Goal: Find specific page/section

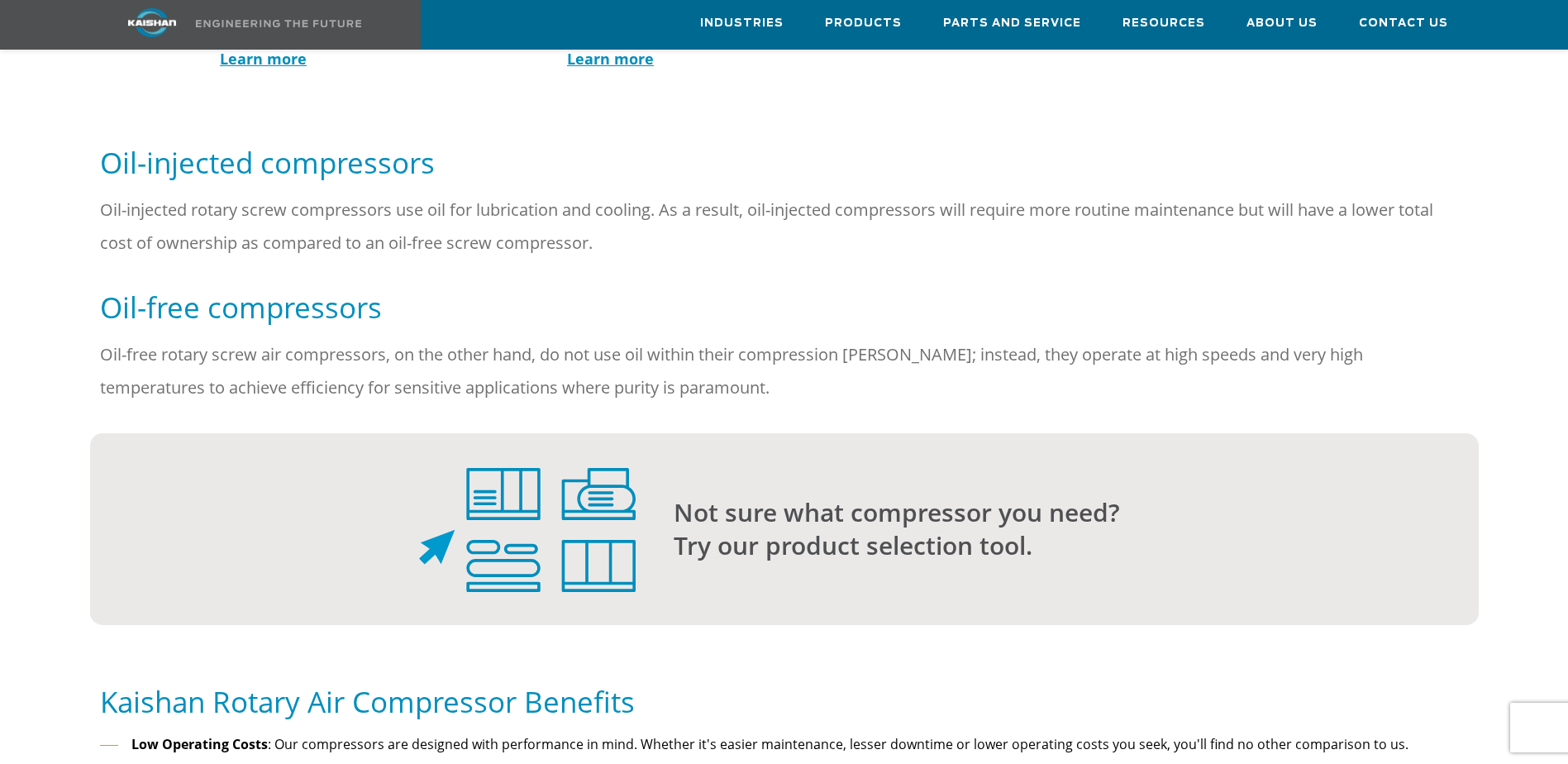
scroll to position [827, 0]
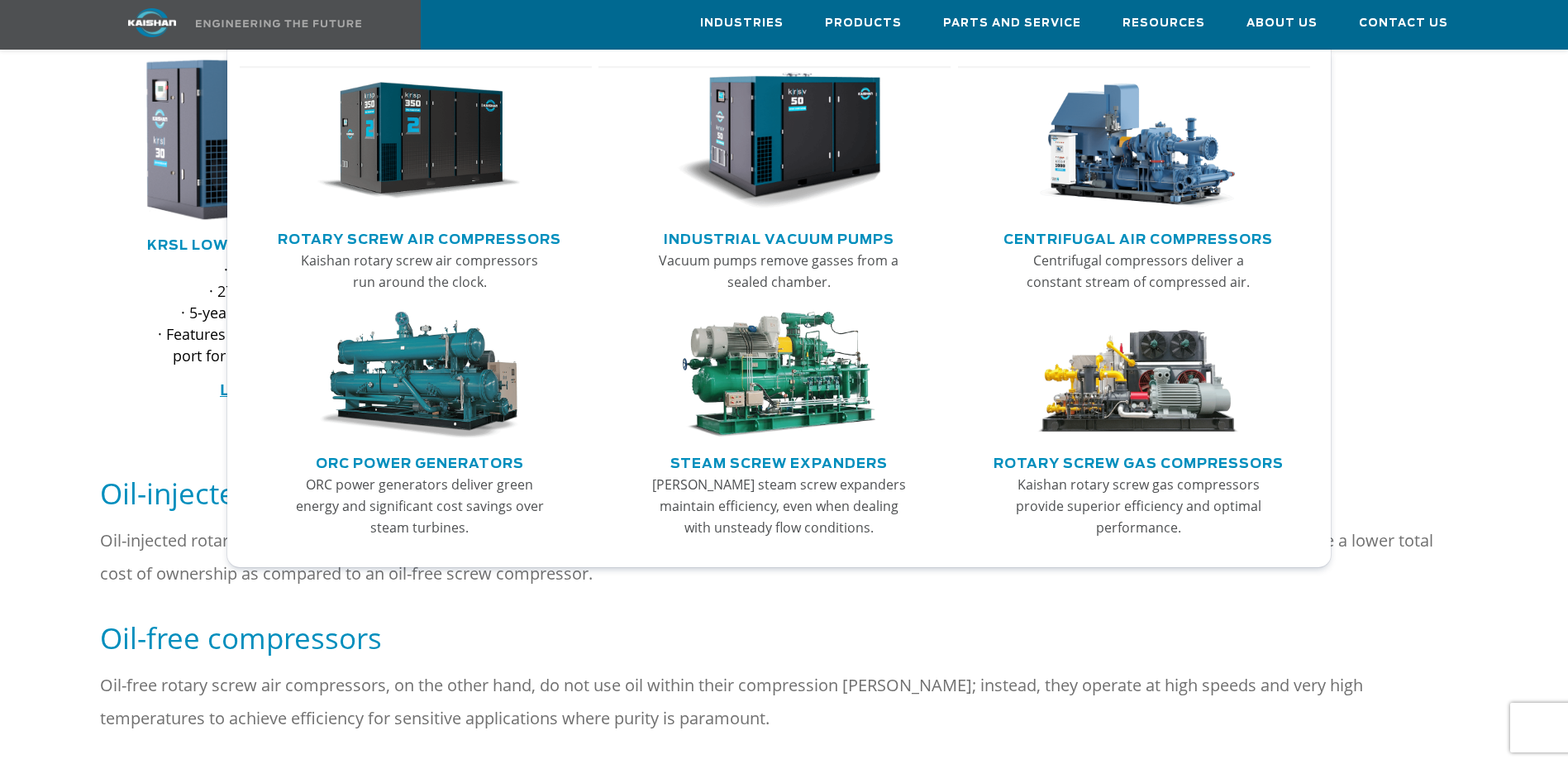
click at [471, 242] on link "Rotary Screw Air Compressors" at bounding box center [419, 237] width 284 height 25
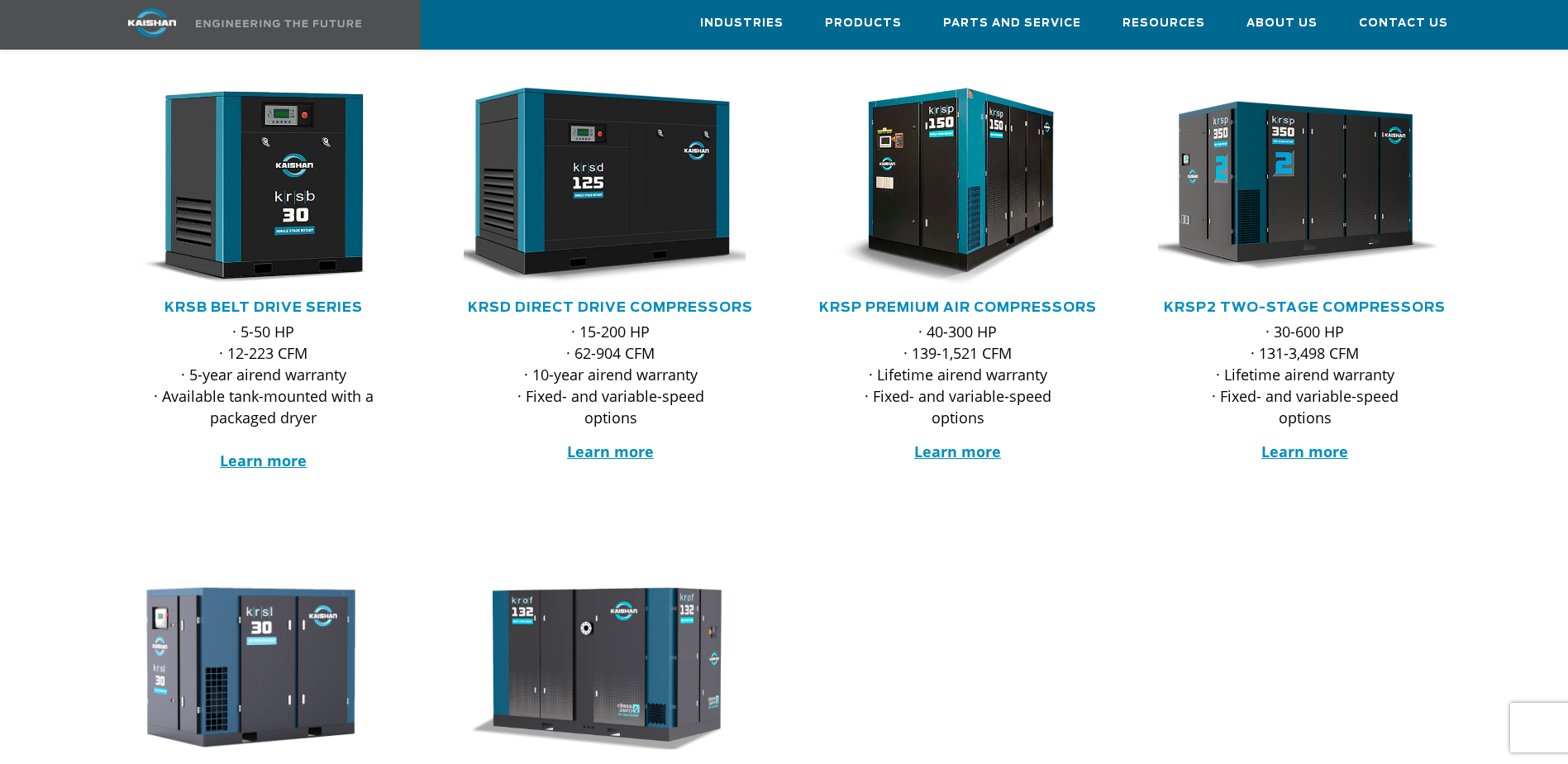
scroll to position [248, 0]
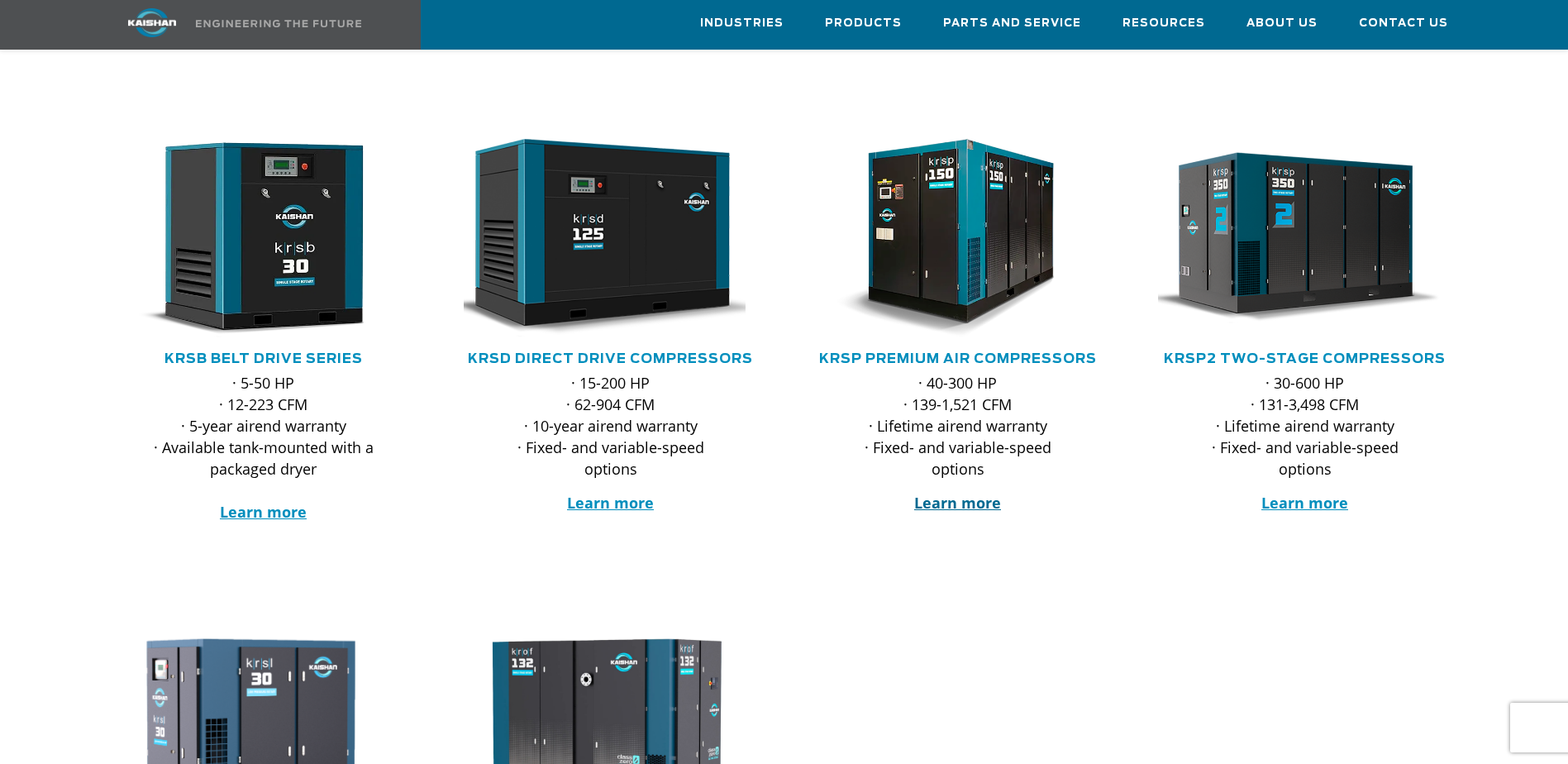
click at [981, 493] on strong "Learn more" at bounding box center [957, 502] width 87 height 20
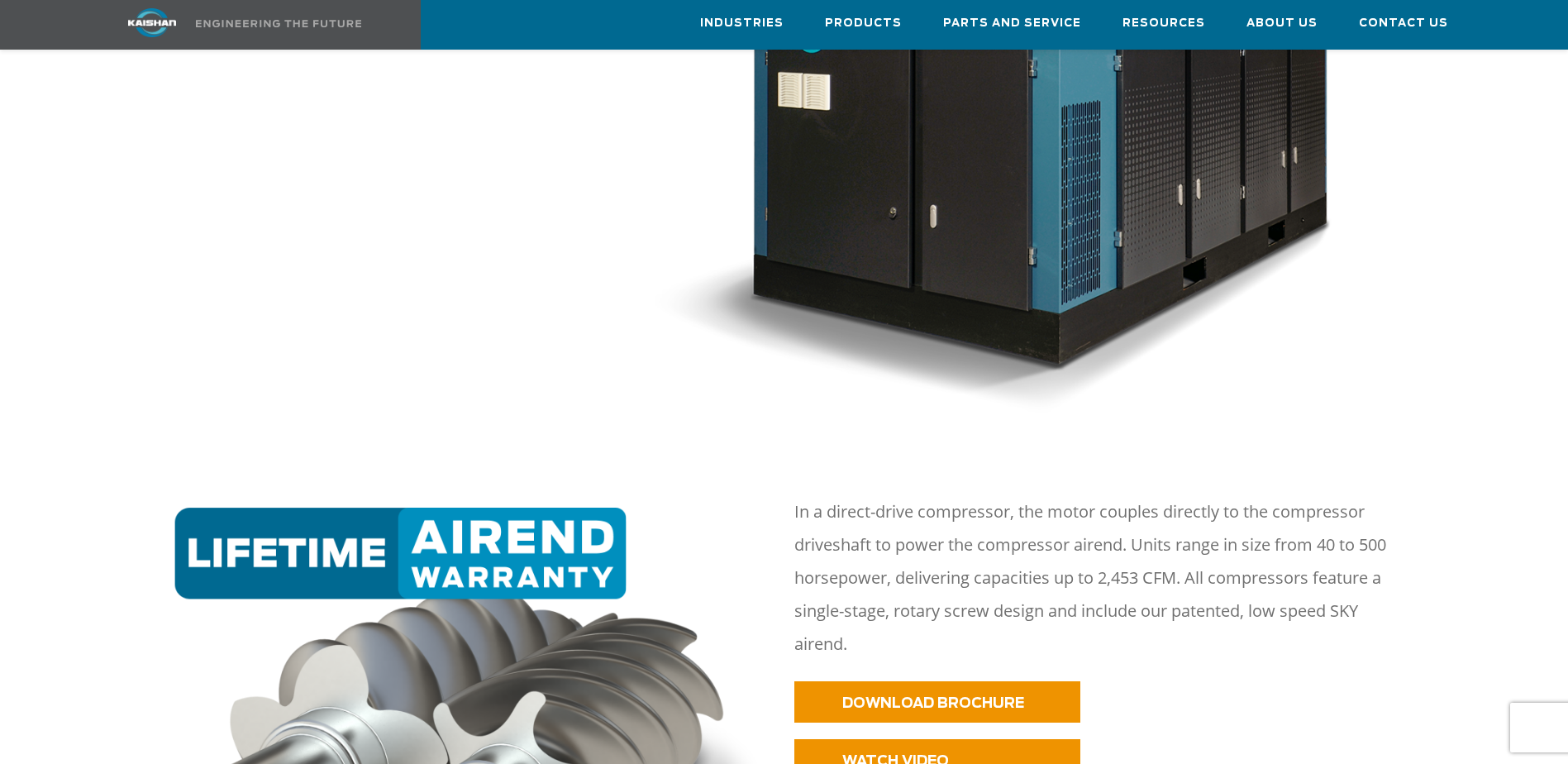
scroll to position [744, 0]
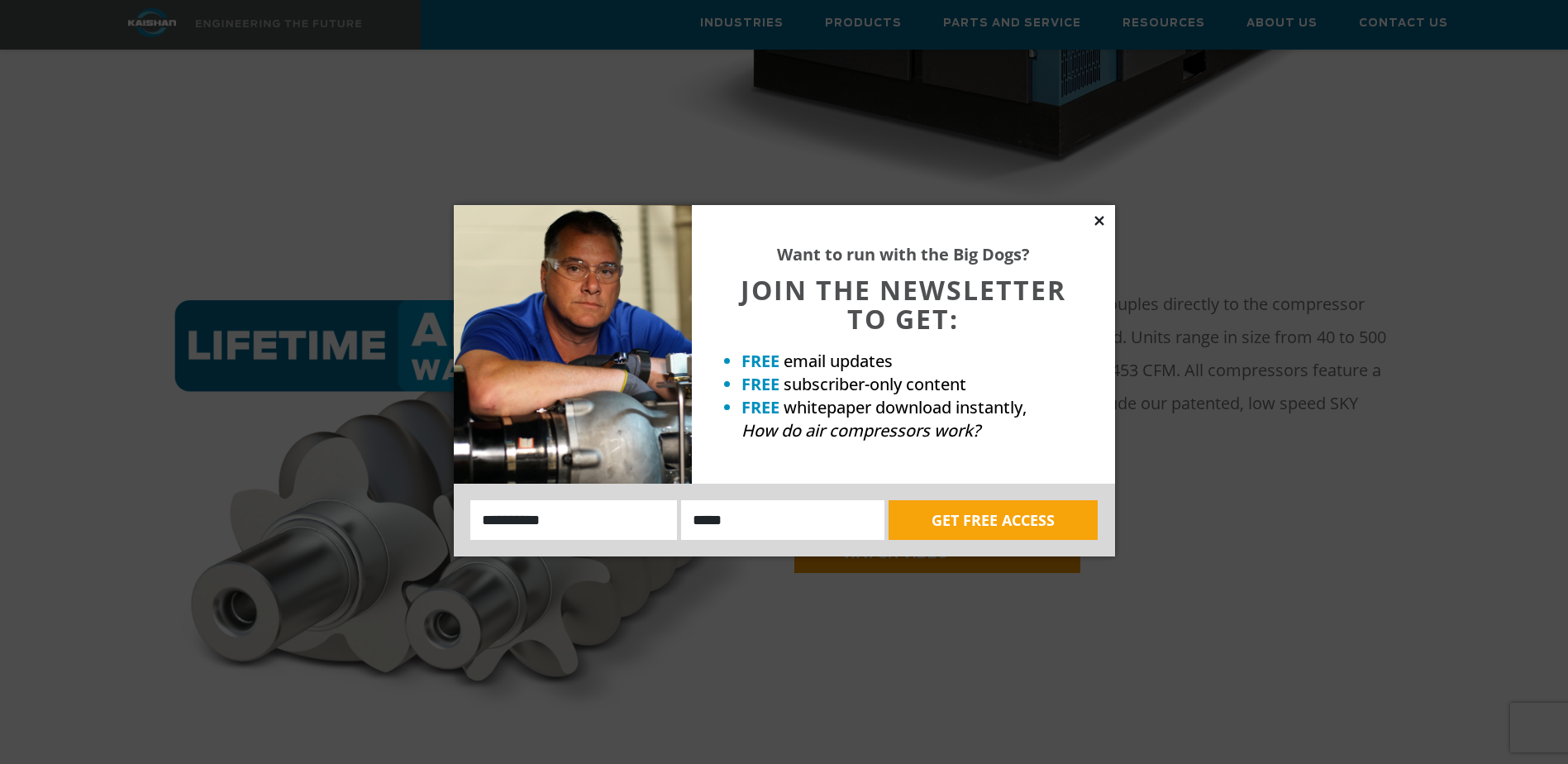
click at [1097, 223] on icon at bounding box center [1099, 220] width 9 height 9
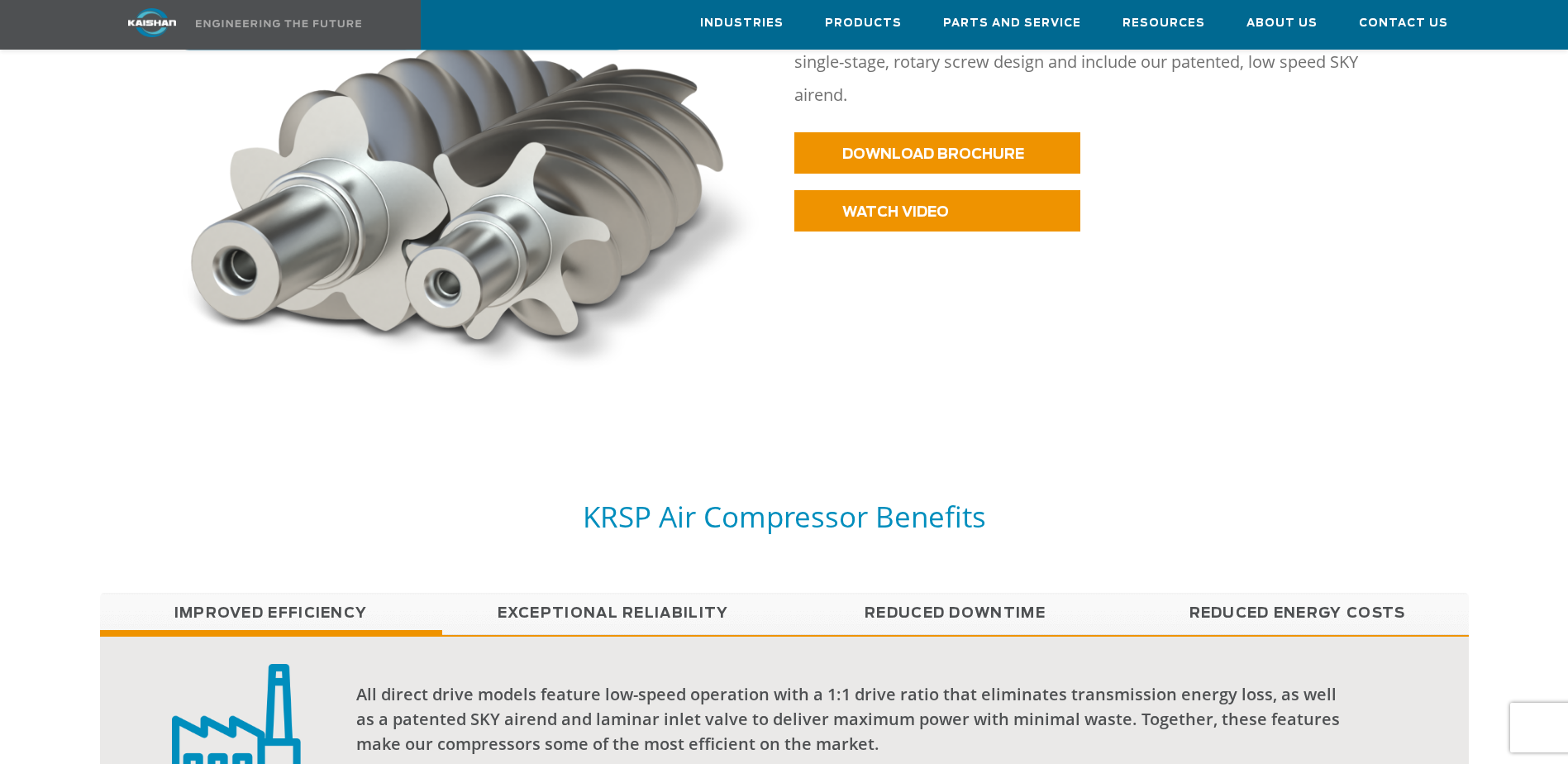
scroll to position [1075, 0]
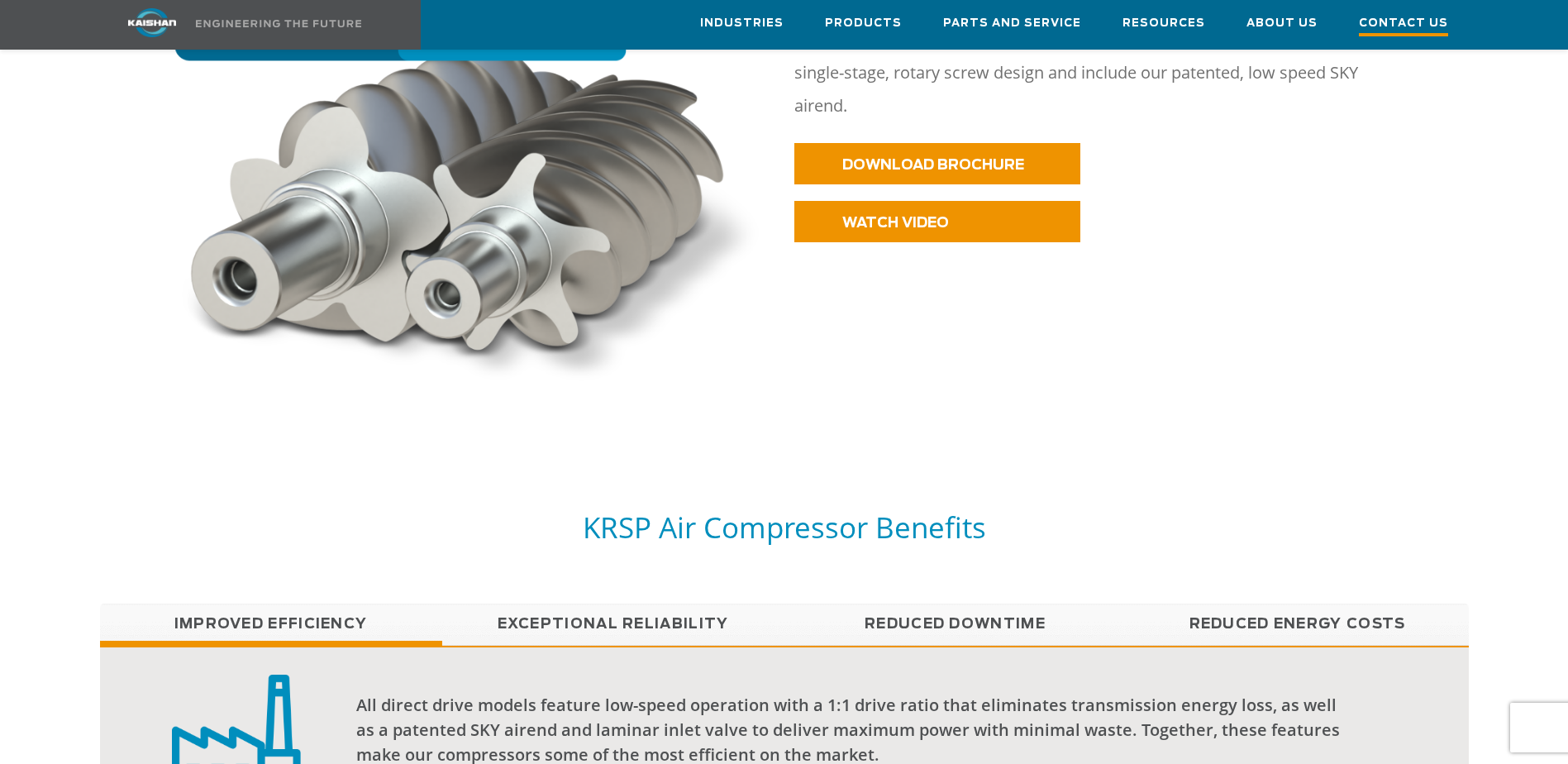
click at [1405, 21] on span "Contact Us" at bounding box center [1404, 25] width 90 height 22
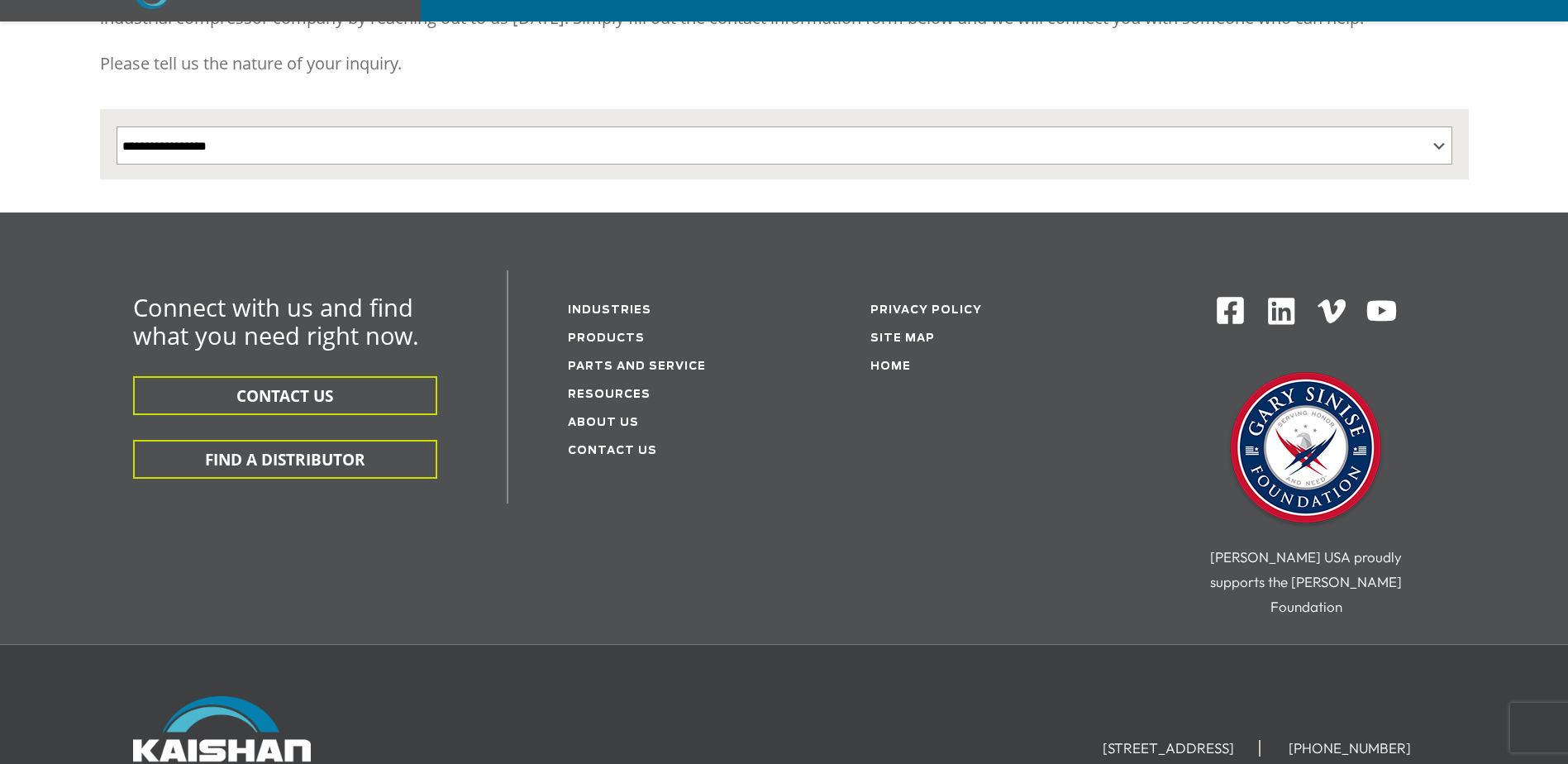
scroll to position [414, 0]
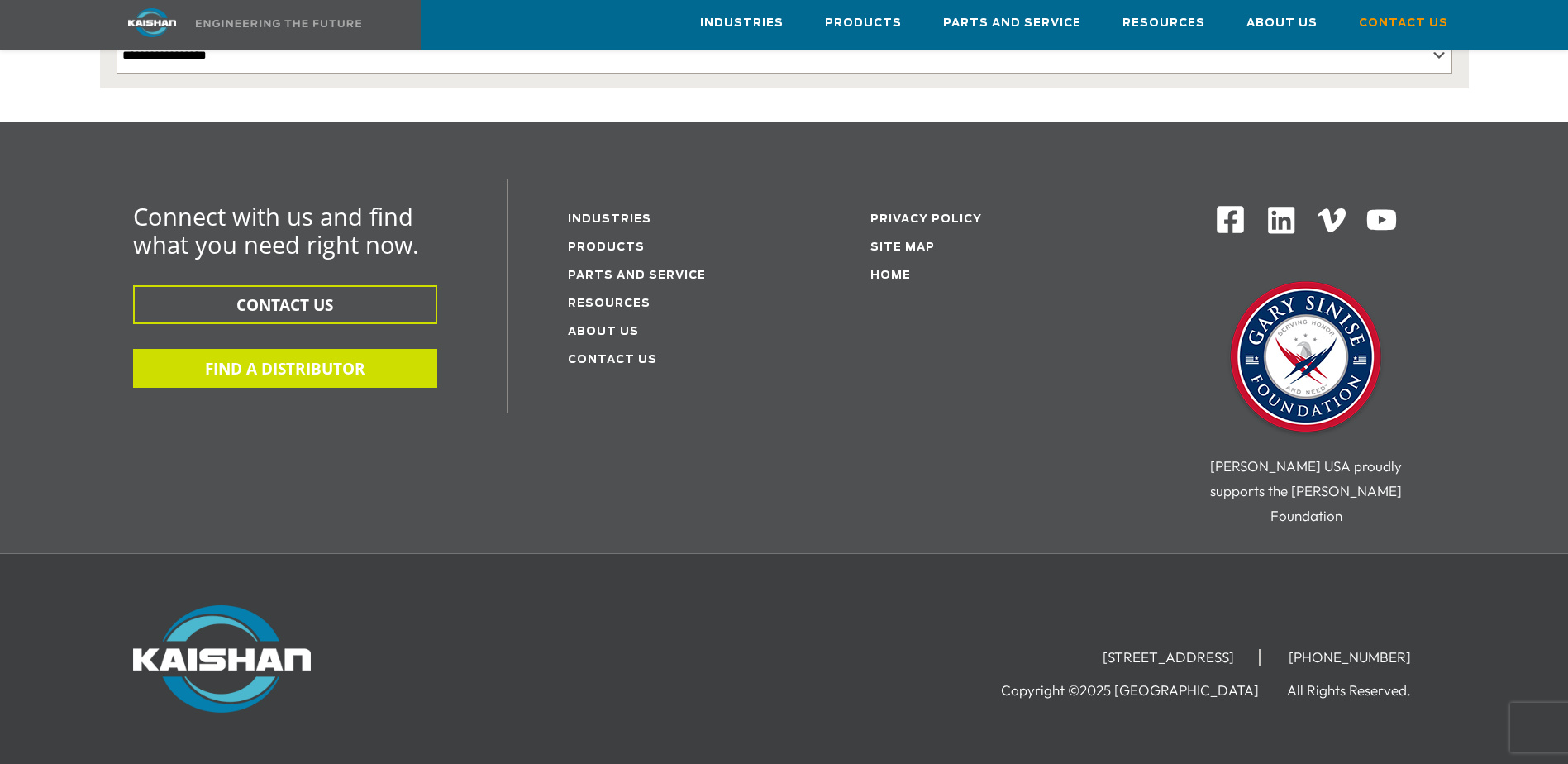
click at [241, 349] on button "FIND A DISTRIBUTOR" at bounding box center [286, 368] width 304 height 39
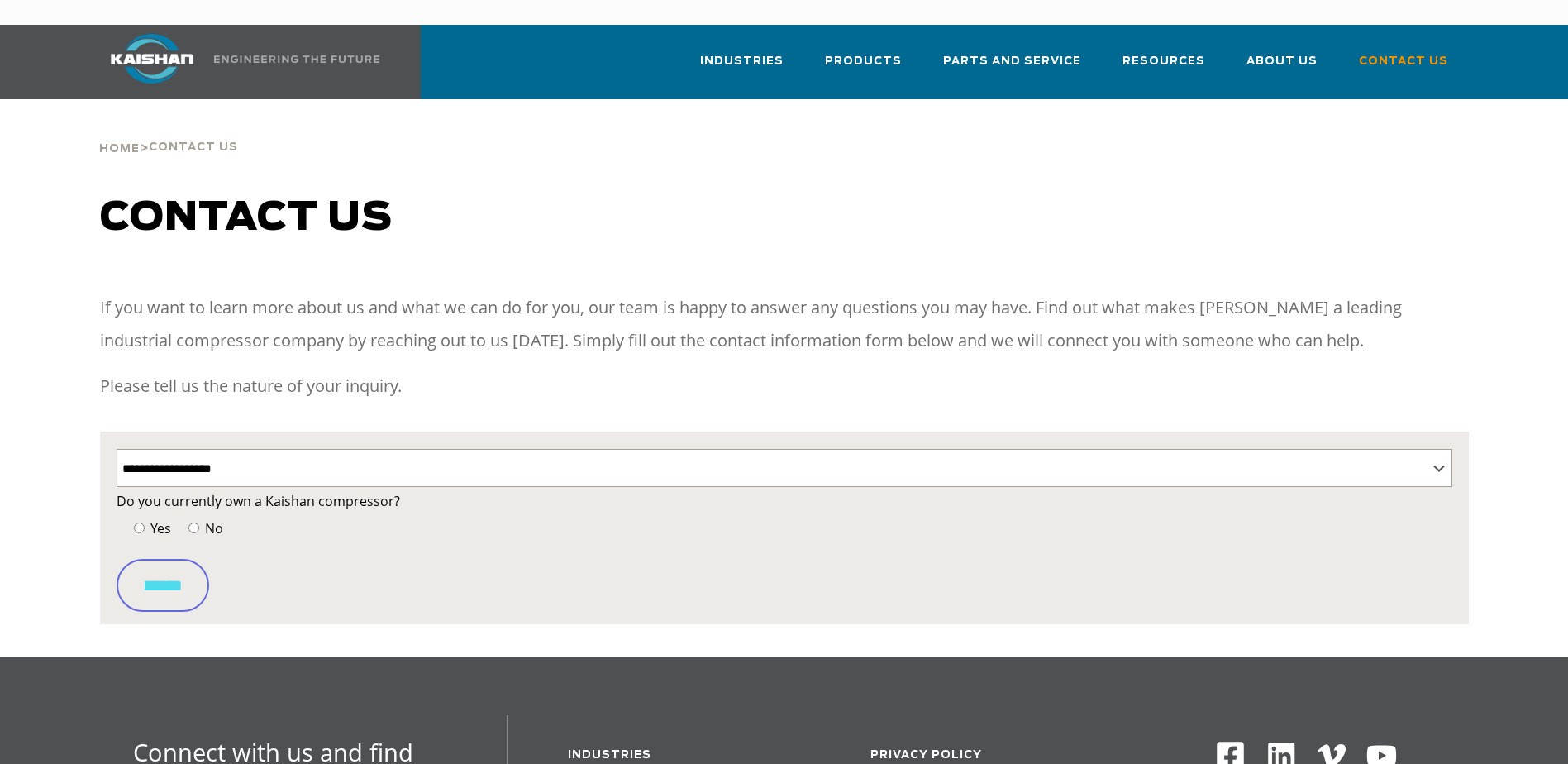
select select "**********"
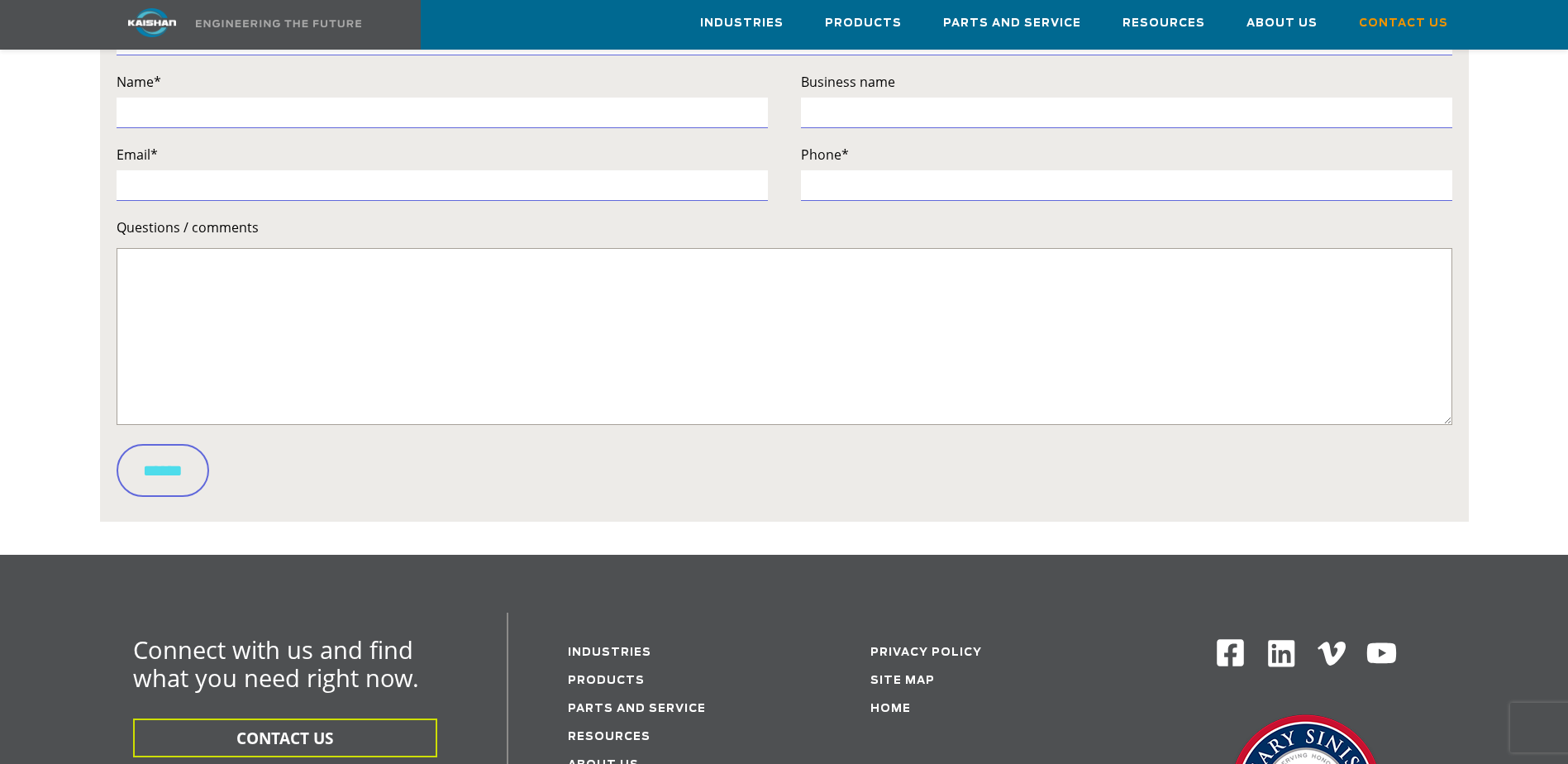
scroll to position [662, 0]
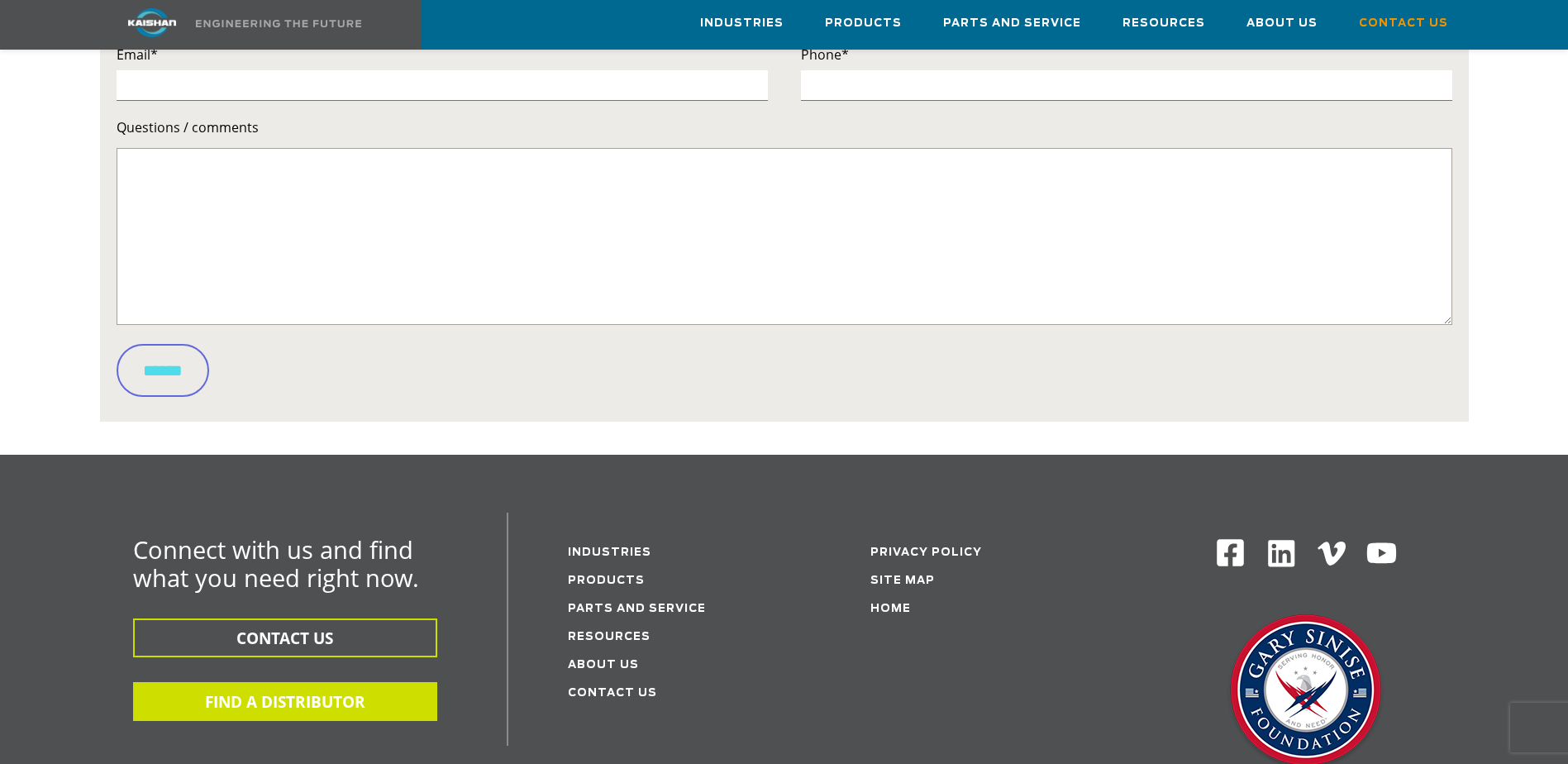
click at [274, 682] on button "FIND A DISTRIBUTOR" at bounding box center [286, 701] width 304 height 39
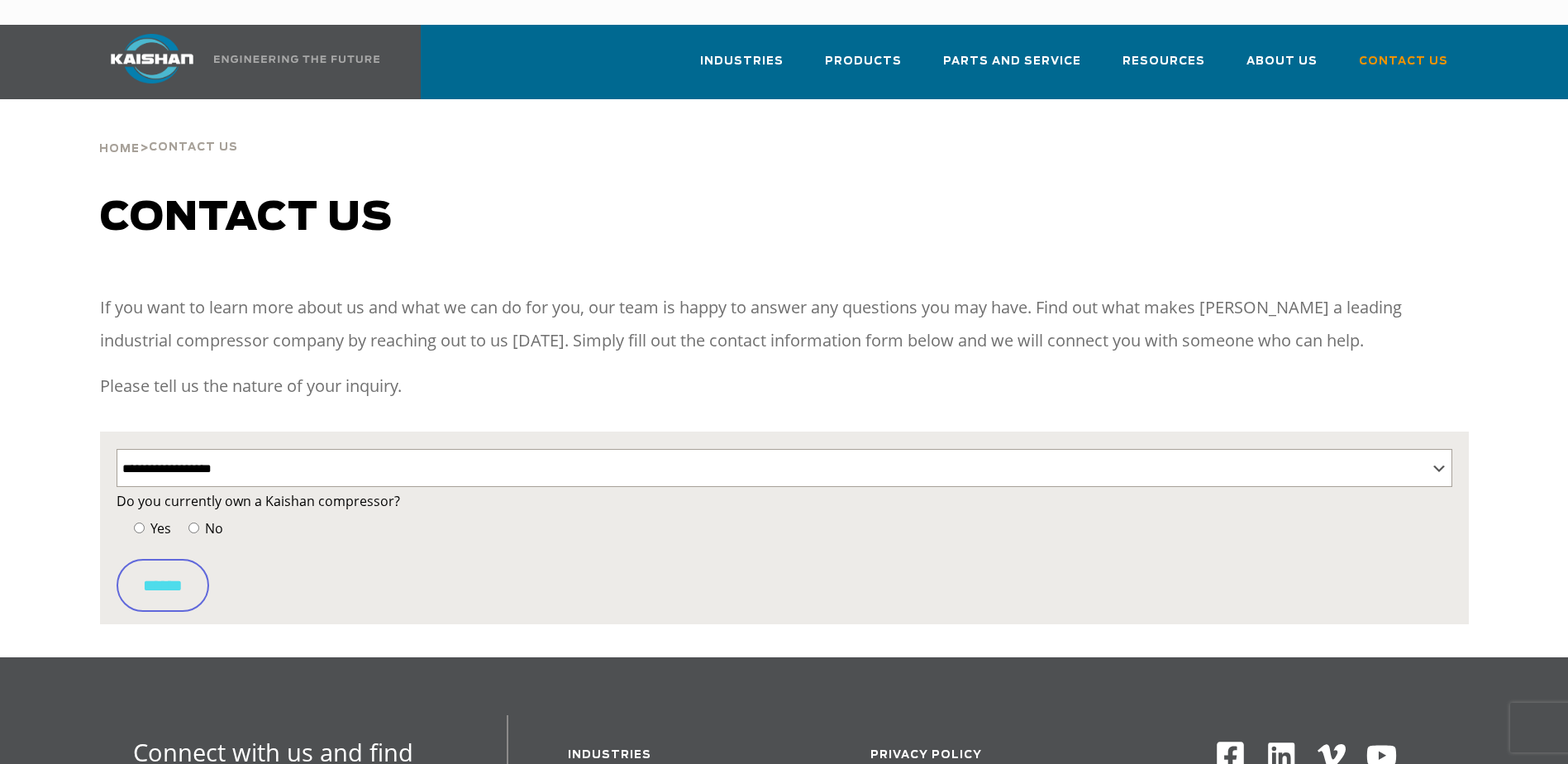
select select "**********"
click at [1435, 449] on select "**********" at bounding box center [784, 468] width 1336 height 38
click at [116, 449] on select "**********" at bounding box center [784, 468] width 1336 height 38
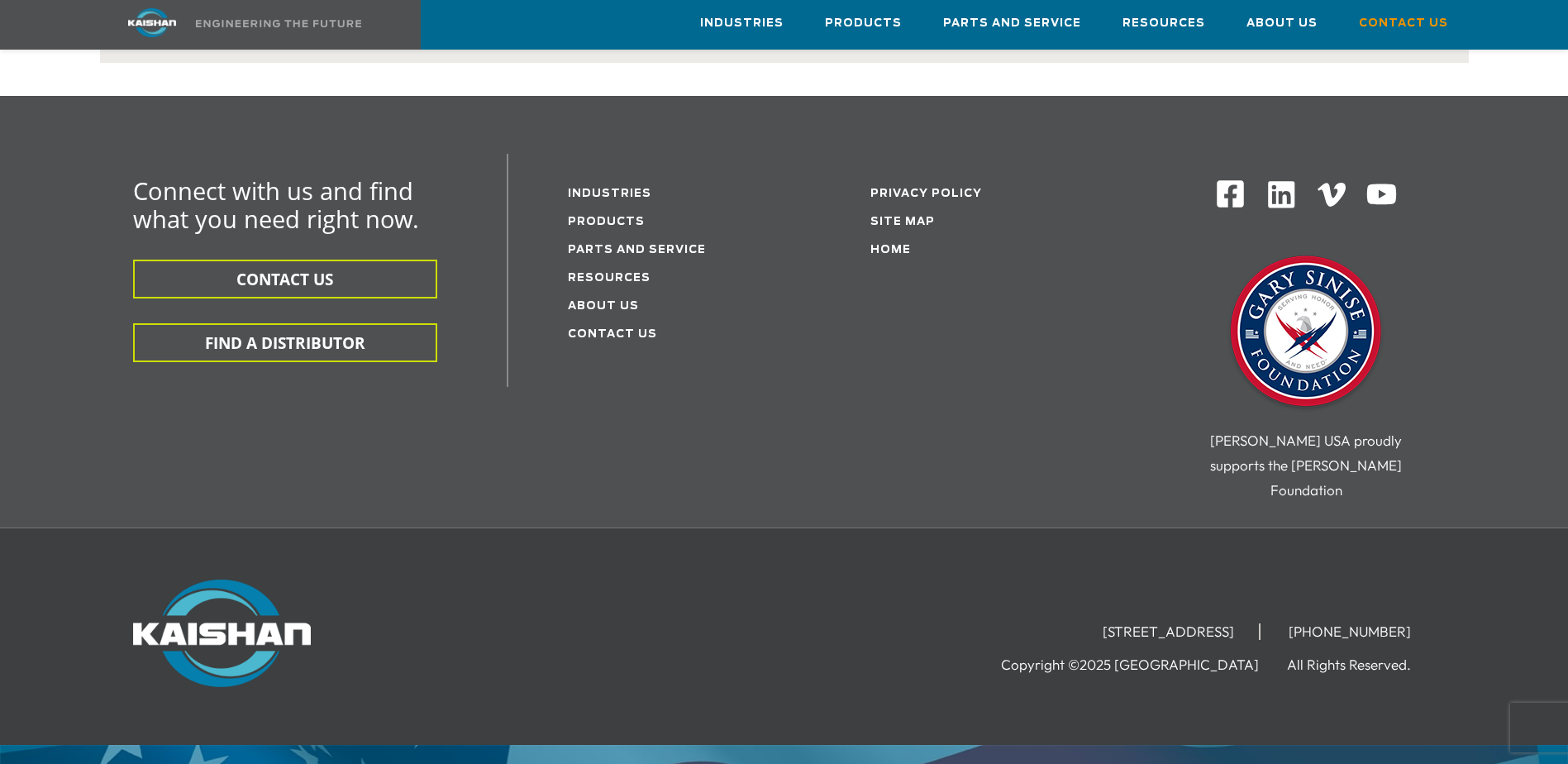
scroll to position [1045, 0]
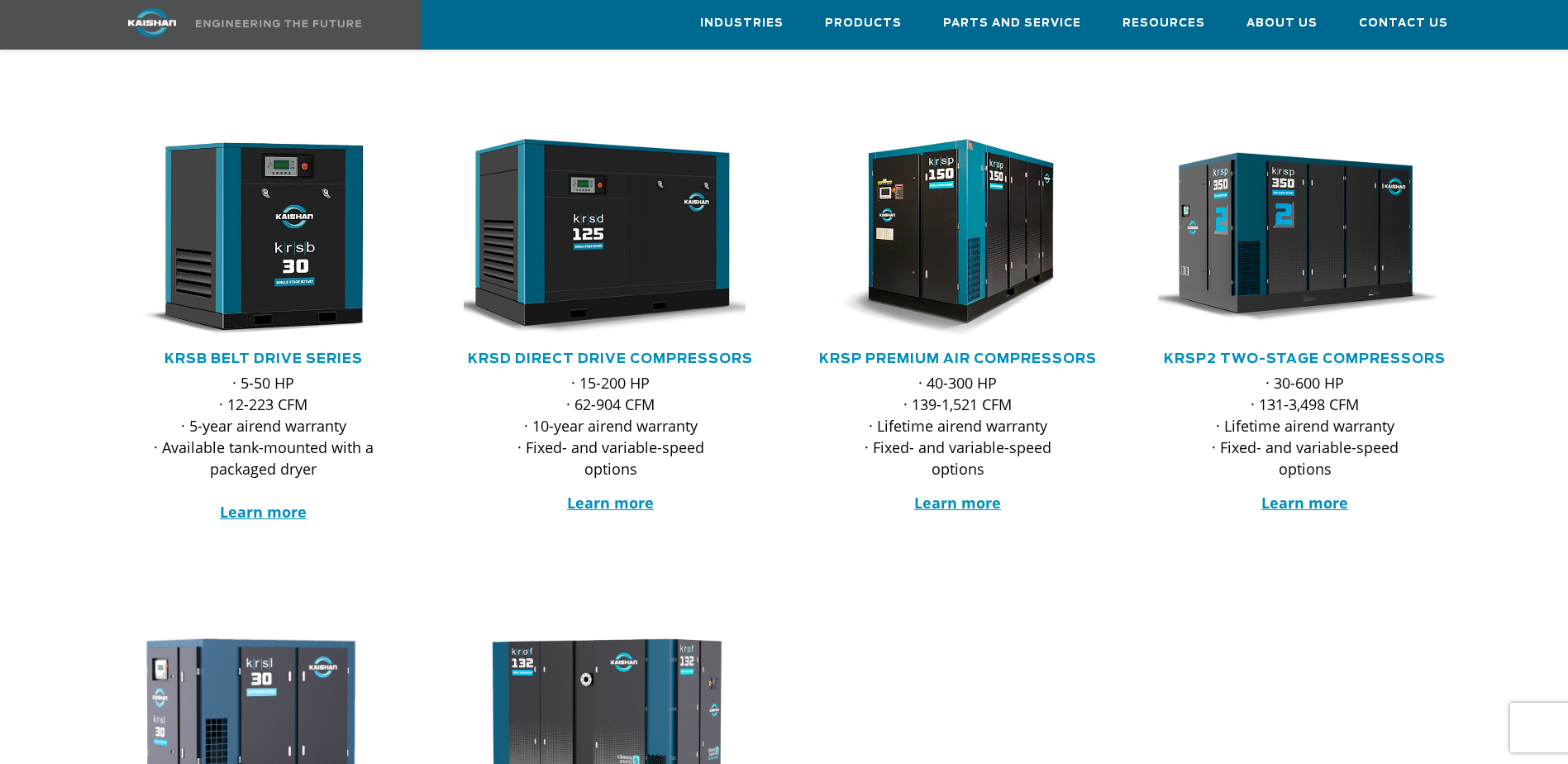
scroll to position [166, 0]
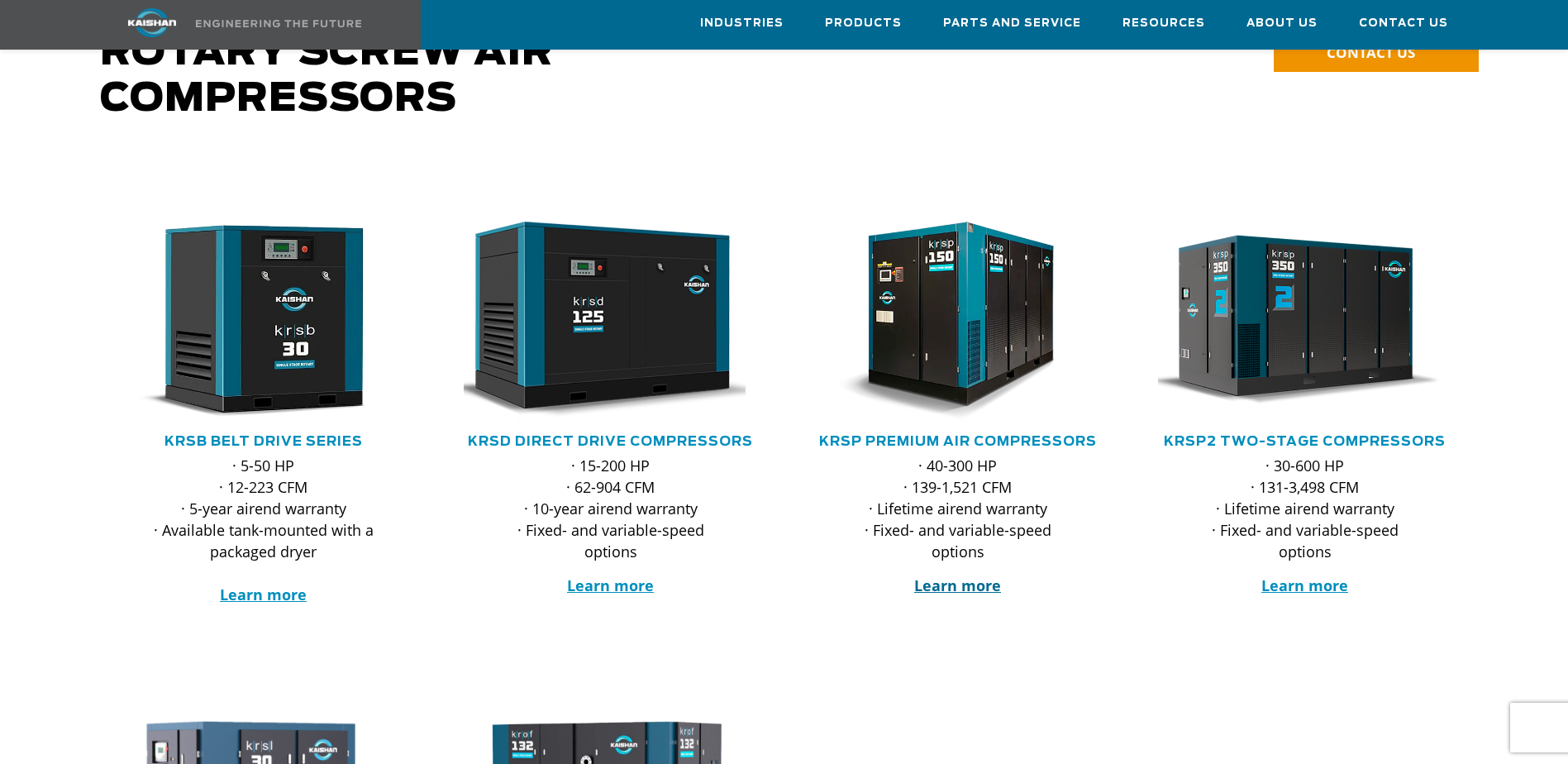
click at [981, 576] on strong "Learn more" at bounding box center [957, 586] width 87 height 20
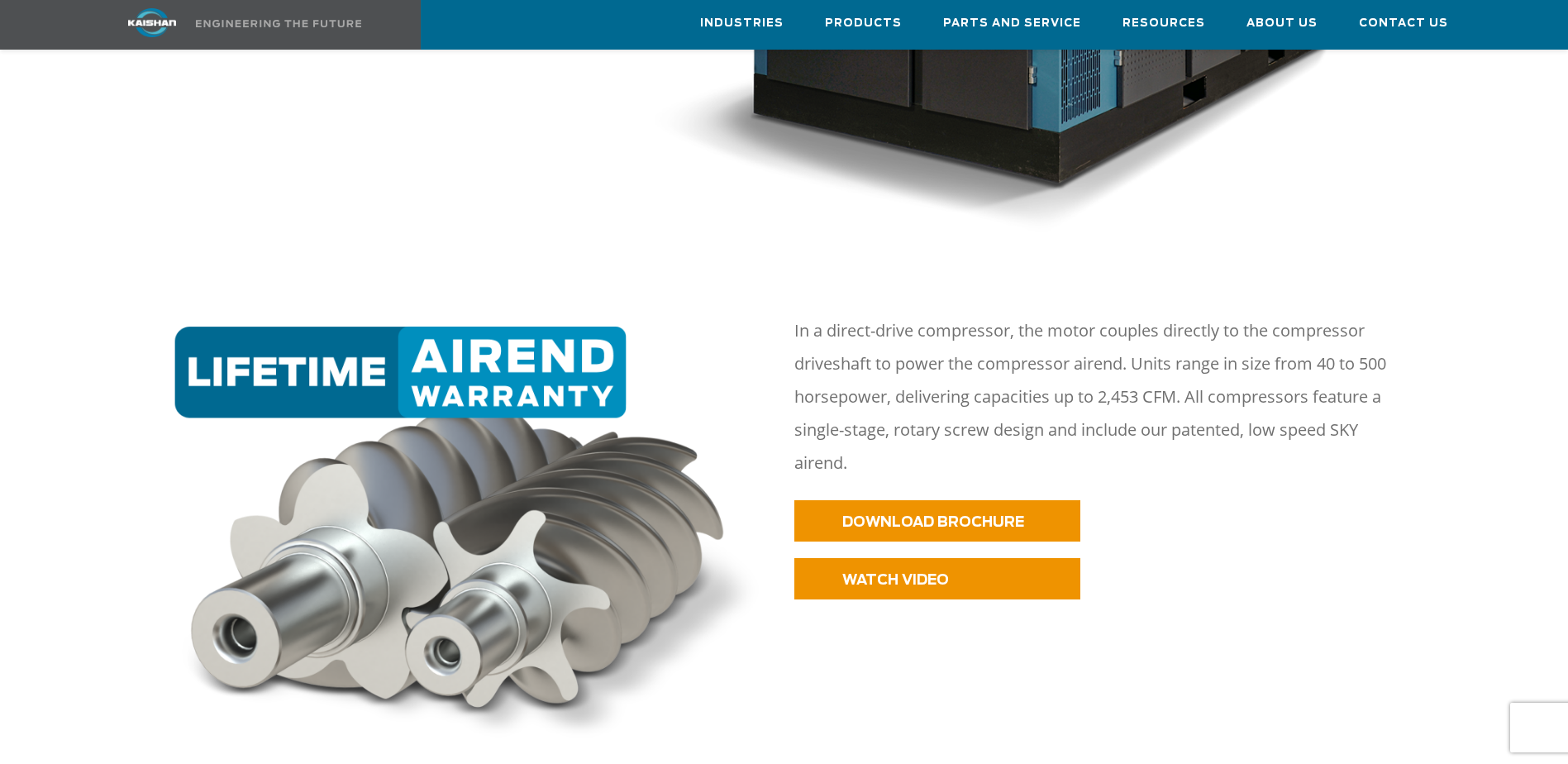
scroll to position [744, 0]
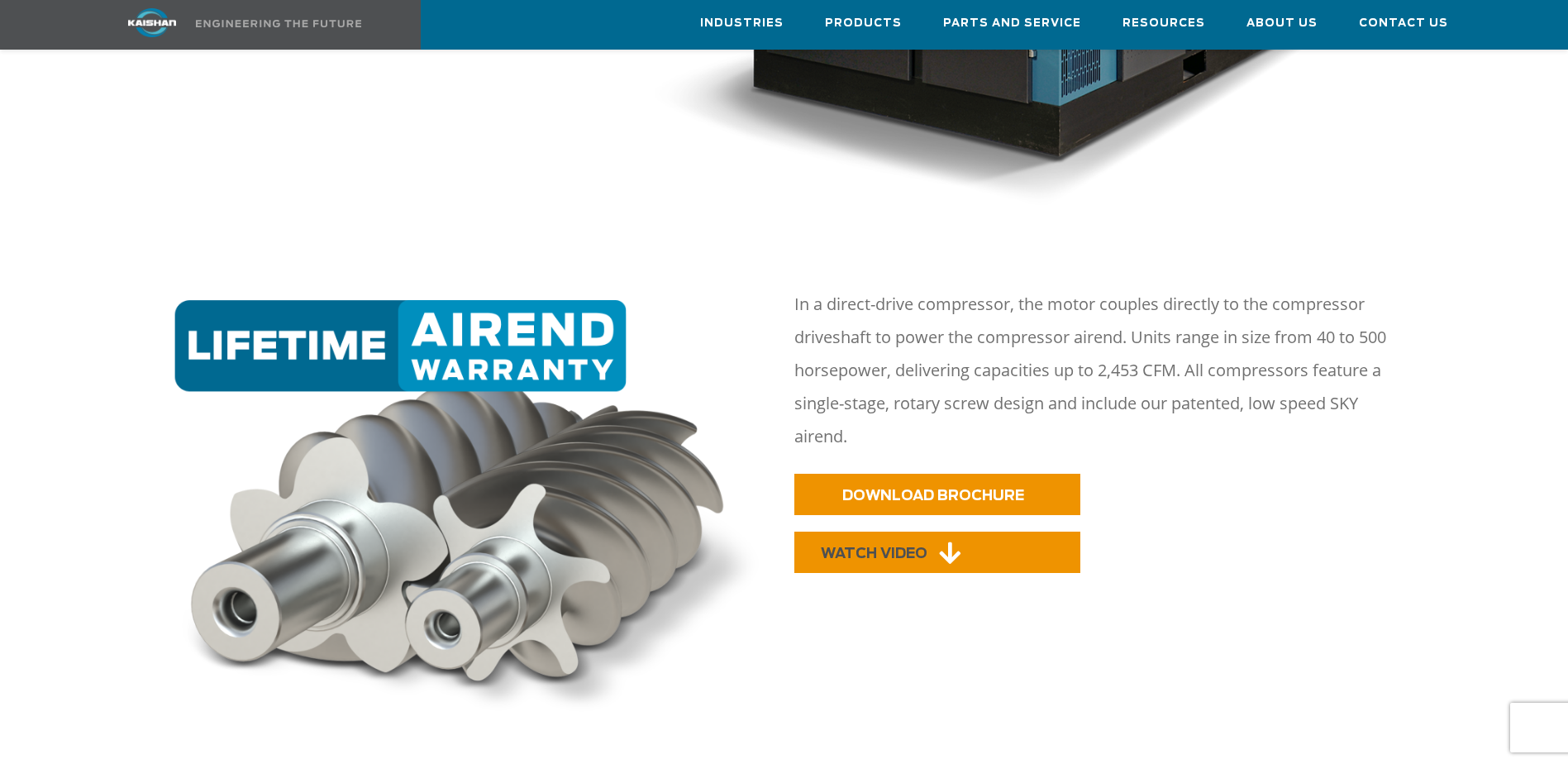
click at [915, 546] on span "WATCH VIDEO" at bounding box center [874, 554] width 107 height 14
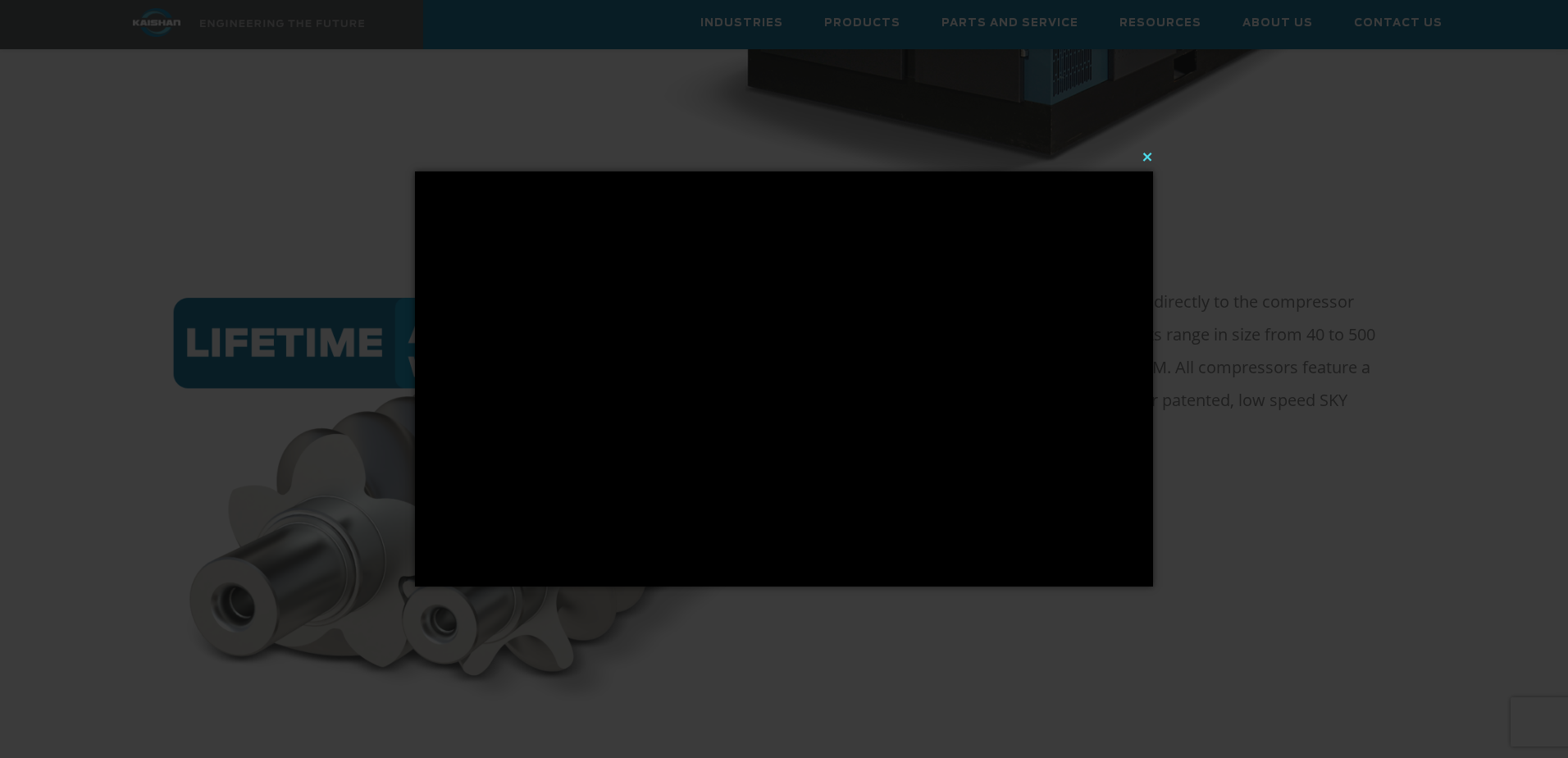
click at [1148, 156] on button "×" at bounding box center [789, 156] width 738 height 36
